Goal: Transaction & Acquisition: Purchase product/service

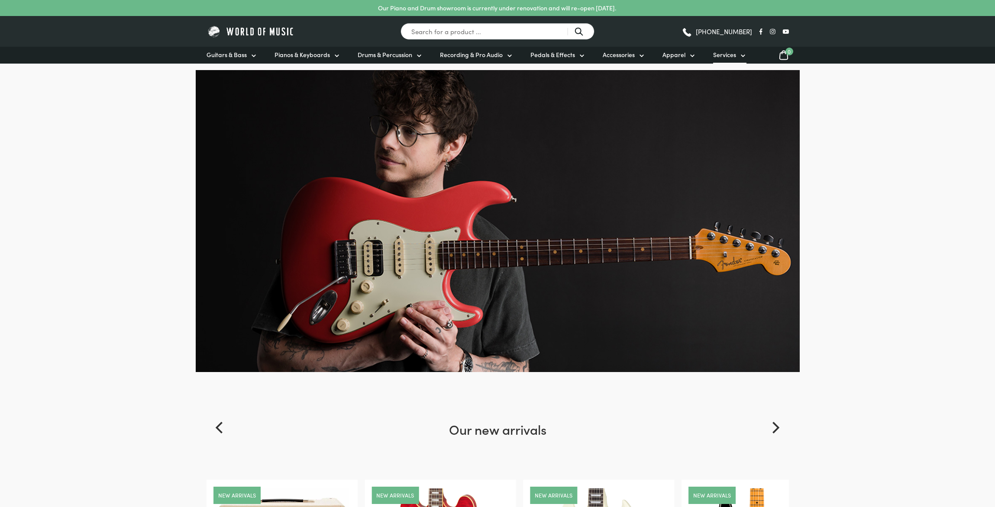
click at [741, 55] on icon at bounding box center [742, 56] width 3 height 2
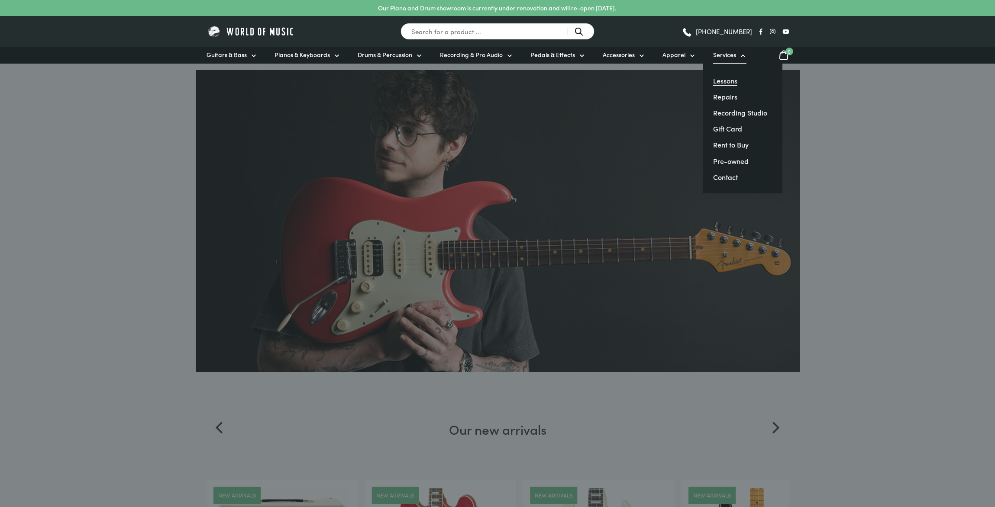
click at [725, 83] on link "Lessons" at bounding box center [725, 81] width 24 height 10
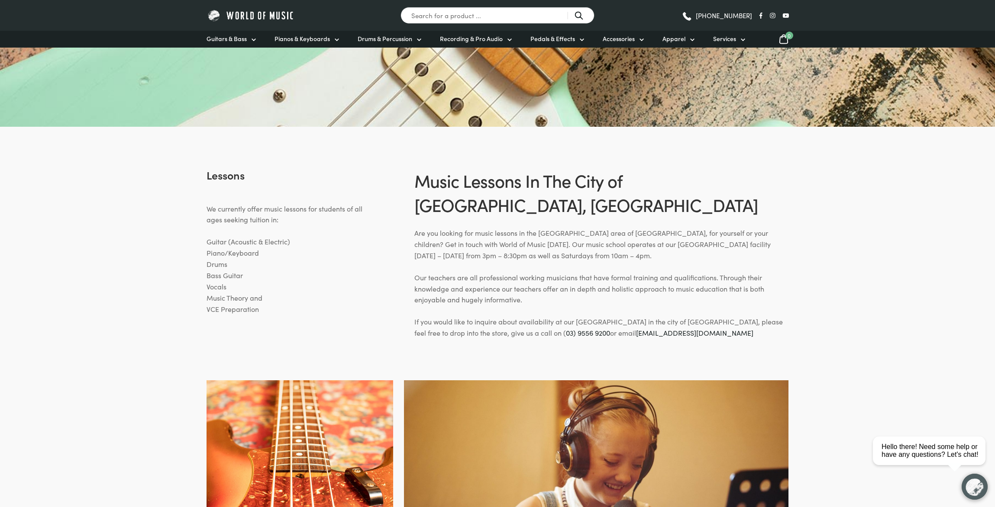
scroll to position [244, 0]
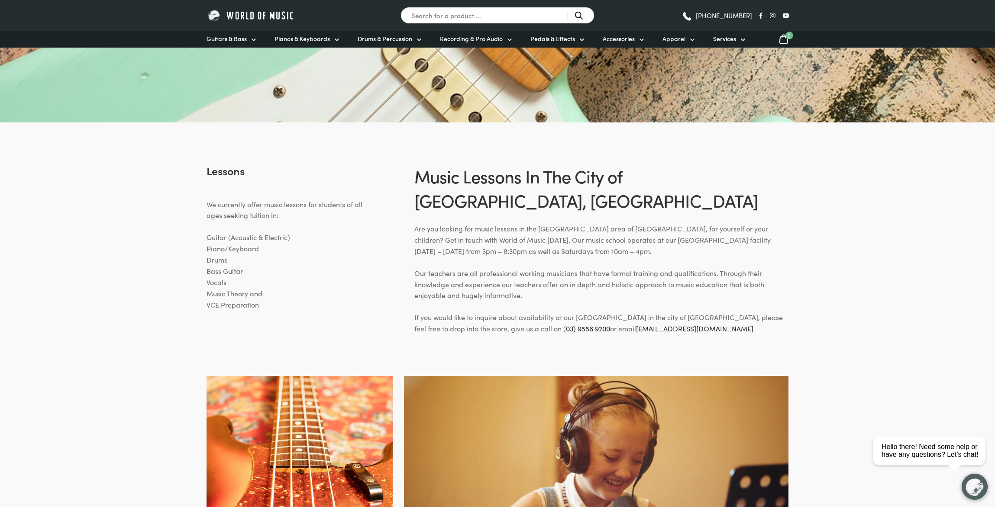
click at [636, 324] on link "admin@mcma.com.au" at bounding box center [694, 329] width 117 height 10
drag, startPoint x: 679, startPoint y: 304, endPoint x: 604, endPoint y: 304, distance: 74.9
click at [604, 312] on p "If you would like to inquire about availability at our Melbourne music school i…" at bounding box center [601, 323] width 374 height 23
copy link "admin@mcma.com.au"
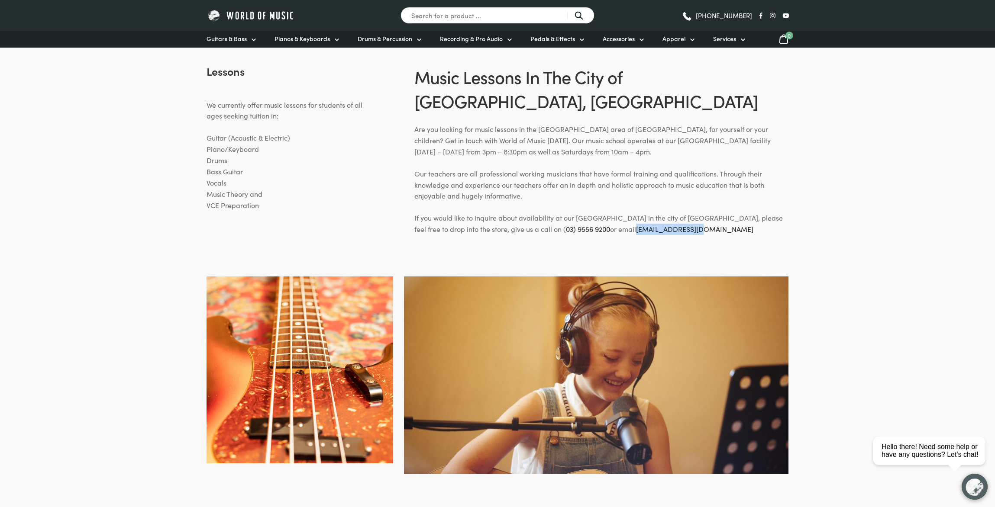
scroll to position [0, 0]
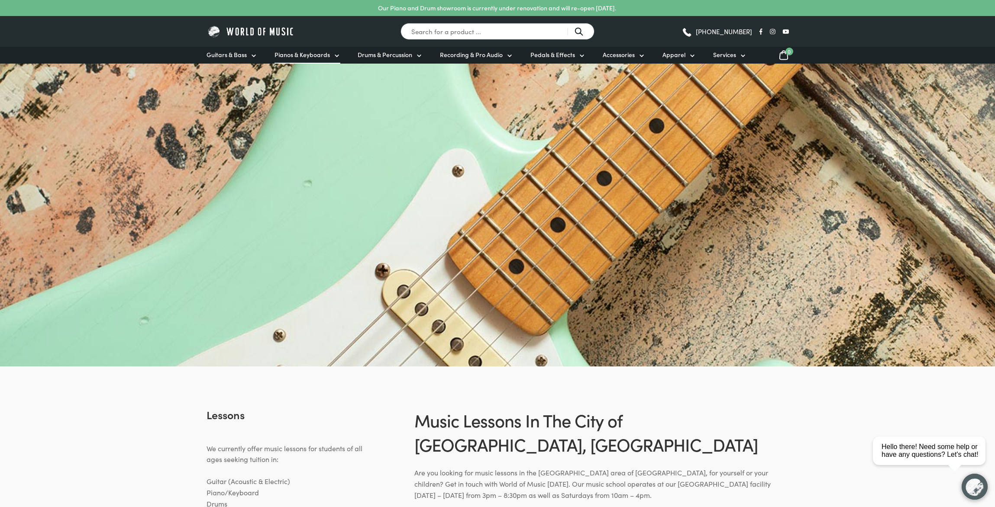
click at [328, 57] on span "Pianos & Keyboards" at bounding box center [301, 54] width 55 height 9
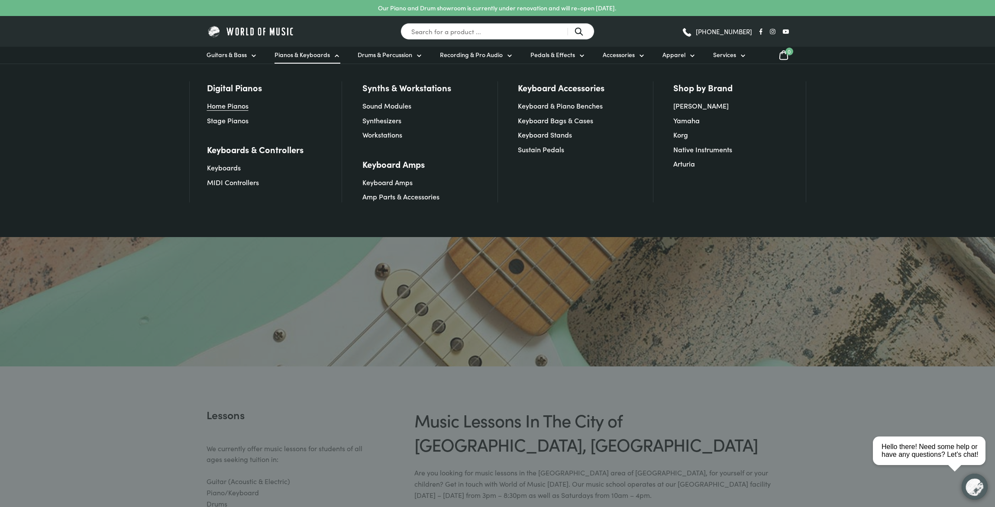
click at [240, 107] on link "Home Pianos" at bounding box center [228, 106] width 42 height 10
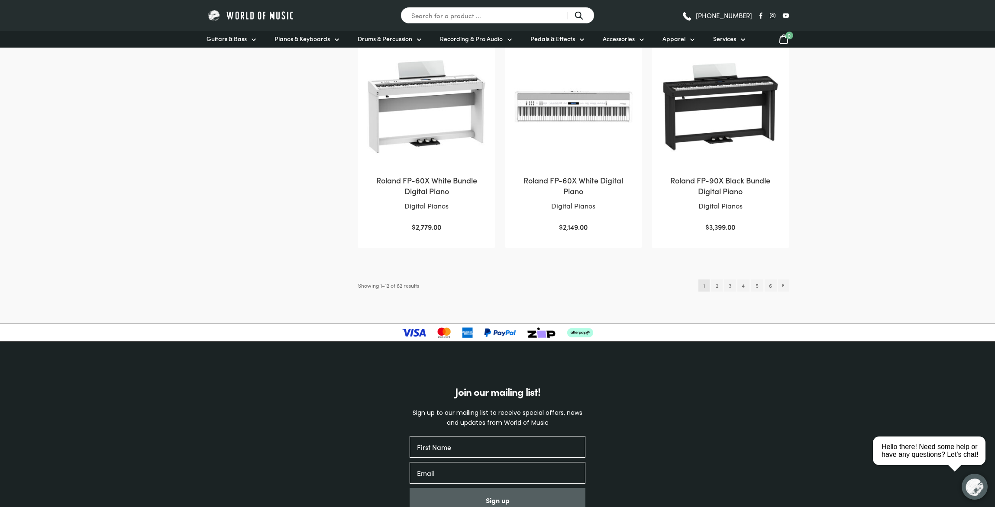
scroll to position [870, 0]
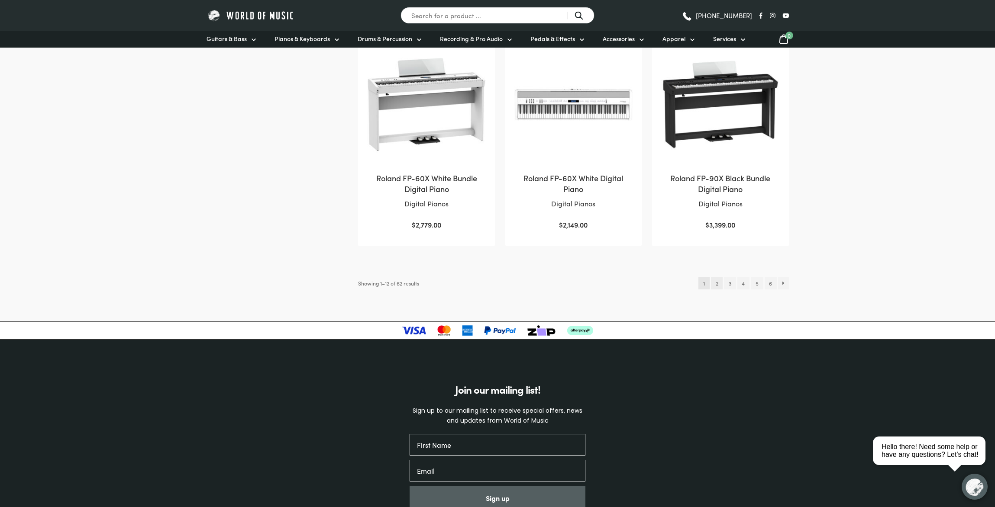
click at [716, 277] on link "2" at bounding box center [717, 283] width 12 height 12
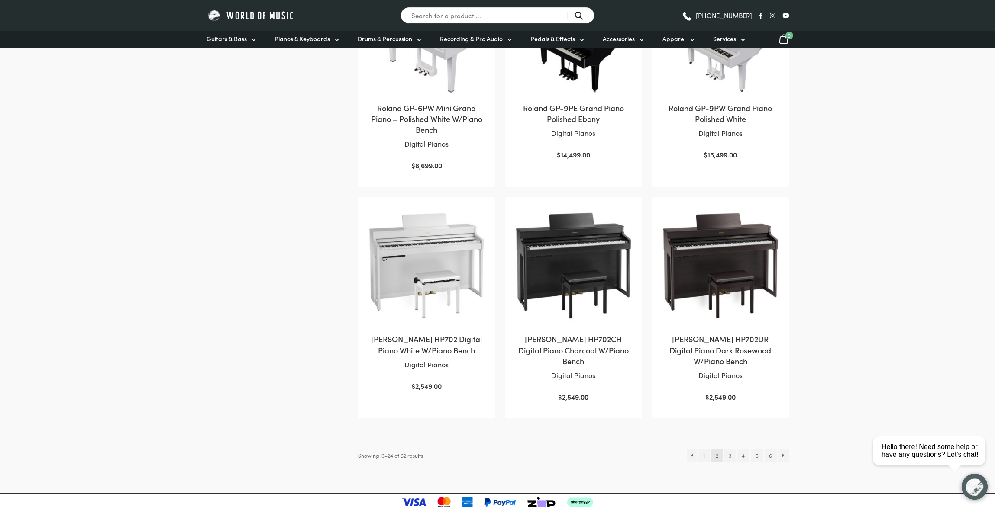
scroll to position [817, 0]
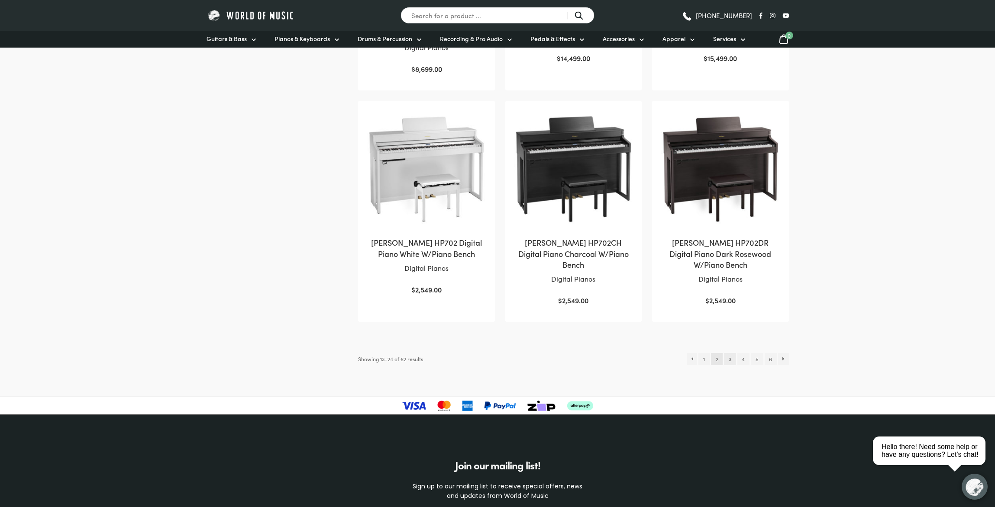
click at [731, 353] on link "3" at bounding box center [730, 359] width 12 height 12
